Goal: Transaction & Acquisition: Purchase product/service

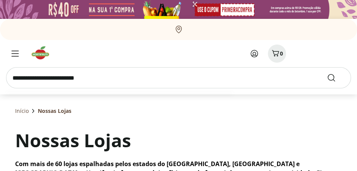
click at [100, 78] on input "search" at bounding box center [178, 77] width 344 height 21
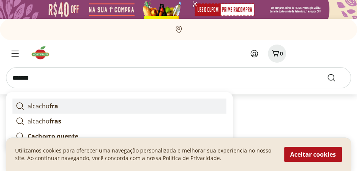
click at [47, 106] on p "alcacho fra" at bounding box center [43, 105] width 31 height 9
type input "**********"
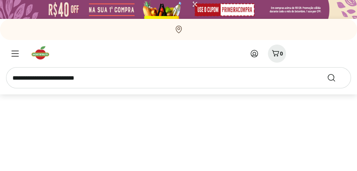
scroll to position [12, 0]
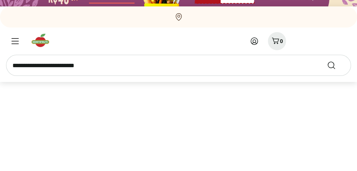
select select "**********"
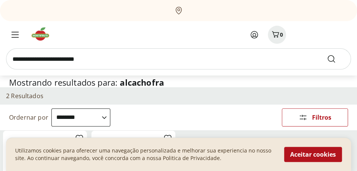
scroll to position [25, 0]
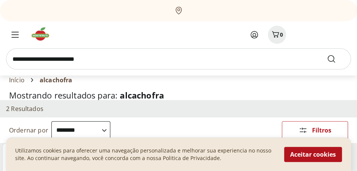
click at [31, 109] on h2 "2 Resultados" at bounding box center [24, 109] width 37 height 8
click at [16, 110] on h2 "2 Resultados" at bounding box center [24, 109] width 37 height 8
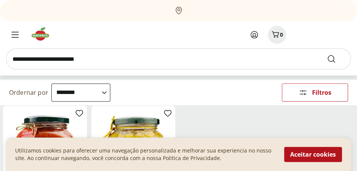
scroll to position [0, 0]
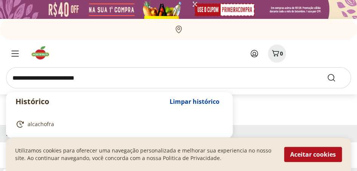
click at [98, 80] on input "search" at bounding box center [178, 77] width 344 height 21
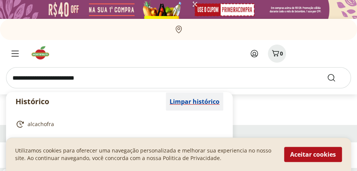
click at [218, 103] on span "Limpar histórico" at bounding box center [194, 101] width 50 height 6
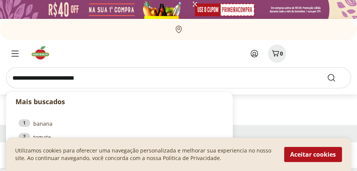
click at [100, 79] on input "search" at bounding box center [178, 77] width 344 height 21
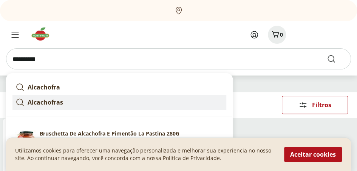
scroll to position [63, 0]
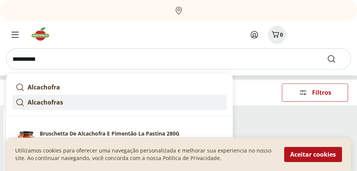
click at [41, 103] on strong "Alcachofras" at bounding box center [45, 102] width 35 height 8
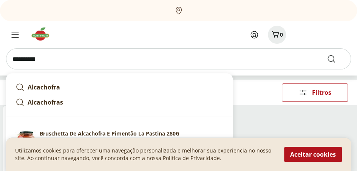
type input "**********"
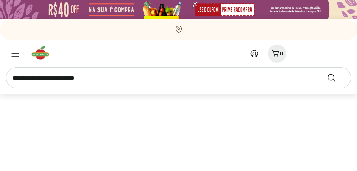
select select "**********"
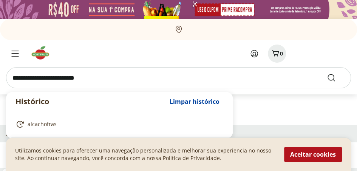
click at [105, 77] on input "search" at bounding box center [178, 77] width 344 height 21
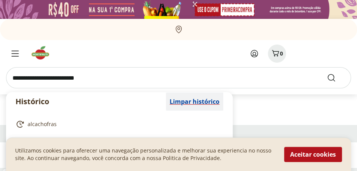
click at [203, 102] on span "Limpar histórico" at bounding box center [194, 101] width 50 height 6
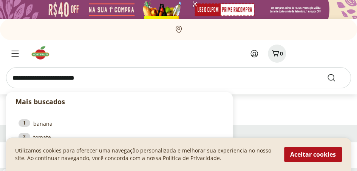
click at [100, 76] on input "search" at bounding box center [178, 77] width 344 height 21
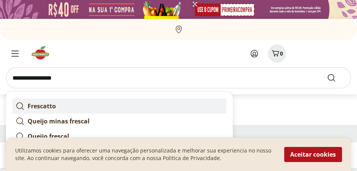
scroll to position [12, 0]
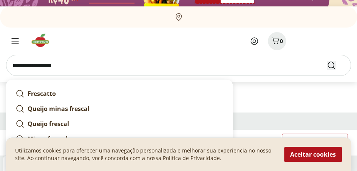
type input "**********"
click at [331, 65] on icon "Submit Search" at bounding box center [330, 65] width 9 height 9
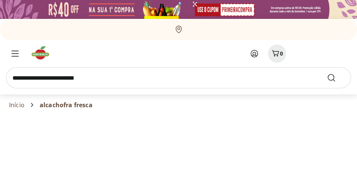
select select "**********"
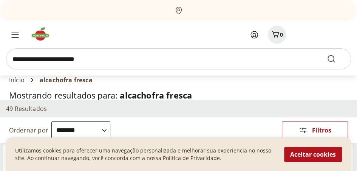
scroll to position [38, 0]
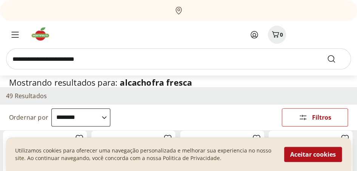
click at [22, 98] on h2 "49 Resultados" at bounding box center [26, 96] width 41 height 8
click at [25, 98] on h2 "49 Resultados" at bounding box center [26, 96] width 41 height 8
click at [15, 96] on h2 "49 Resultados" at bounding box center [26, 96] width 41 height 8
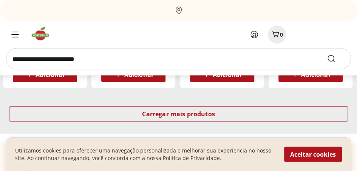
scroll to position [578, 0]
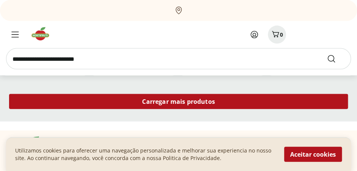
click at [188, 102] on span "Carregar mais produtos" at bounding box center [178, 101] width 73 height 6
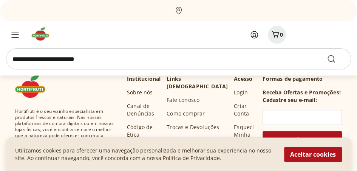
scroll to position [1081, 0]
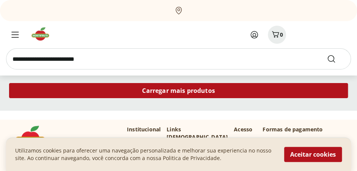
click at [193, 91] on span "Carregar mais produtos" at bounding box center [178, 91] width 73 height 6
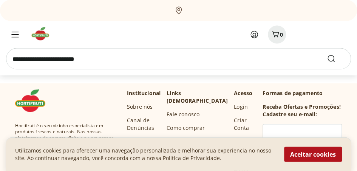
scroll to position [1559, 0]
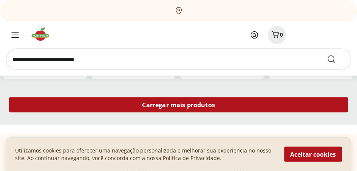
click at [204, 105] on span "Carregar mais produtos" at bounding box center [178, 104] width 73 height 6
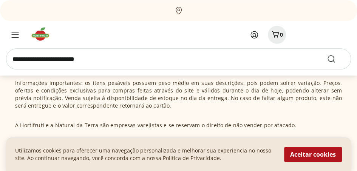
scroll to position [2347, 0]
